Goal: Information Seeking & Learning: Learn about a topic

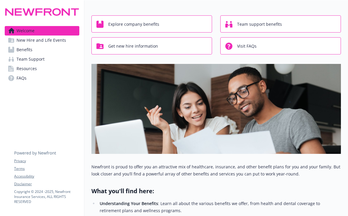
click at [164, 23] on div "Explore company benefits" at bounding box center [153, 24] width 112 height 11
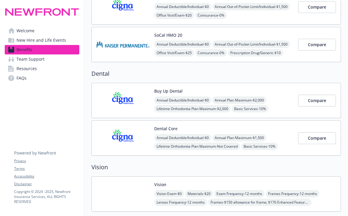
scroll to position [229, 0]
